Goal: Navigation & Orientation: Find specific page/section

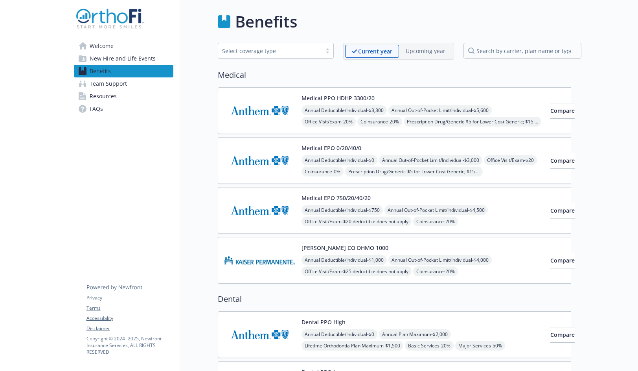
click at [104, 46] on span "Welcome" at bounding box center [102, 46] width 24 height 13
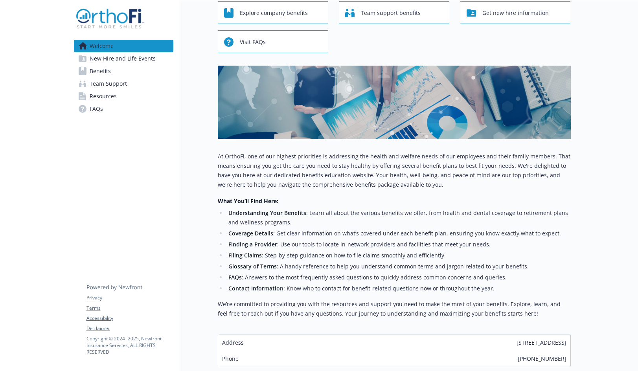
scroll to position [106, 0]
